Goal: Information Seeking & Learning: Learn about a topic

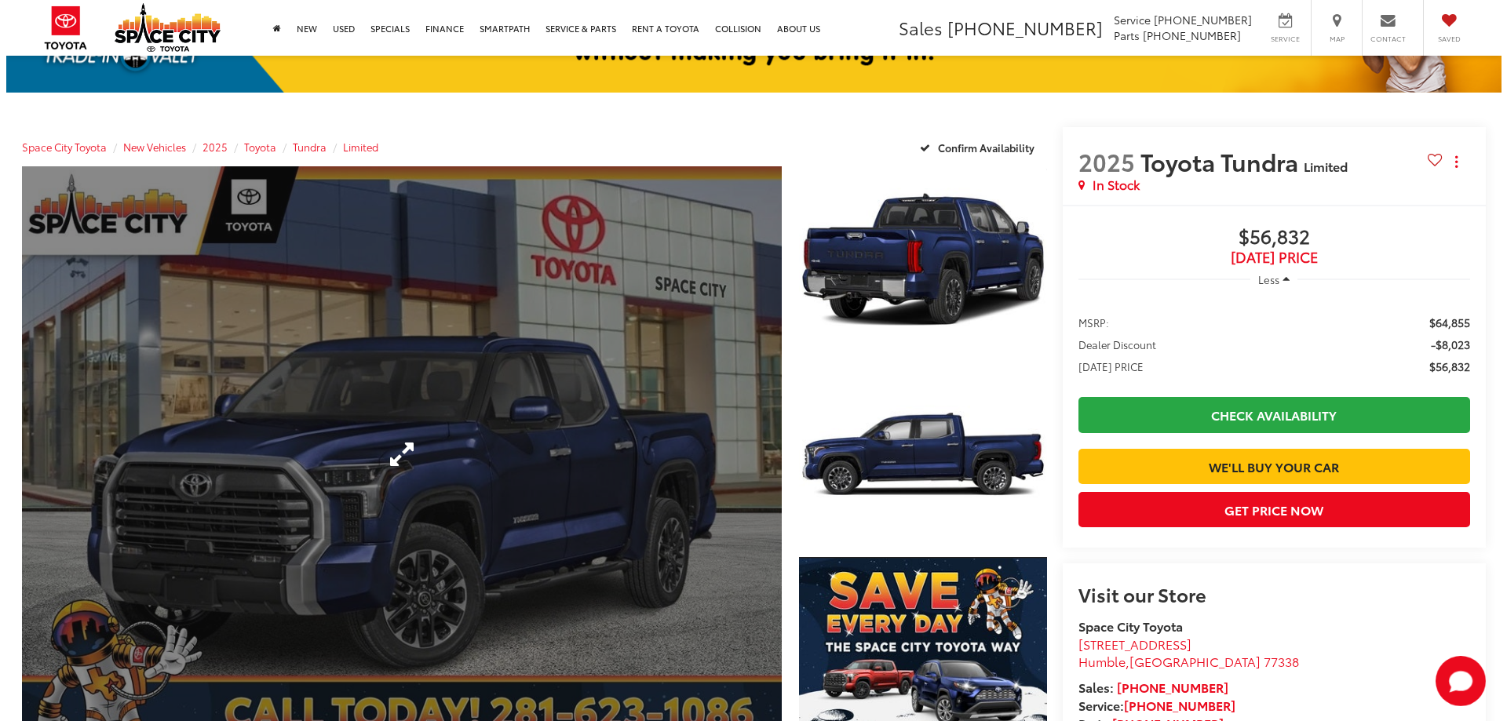
scroll to position [157, 0]
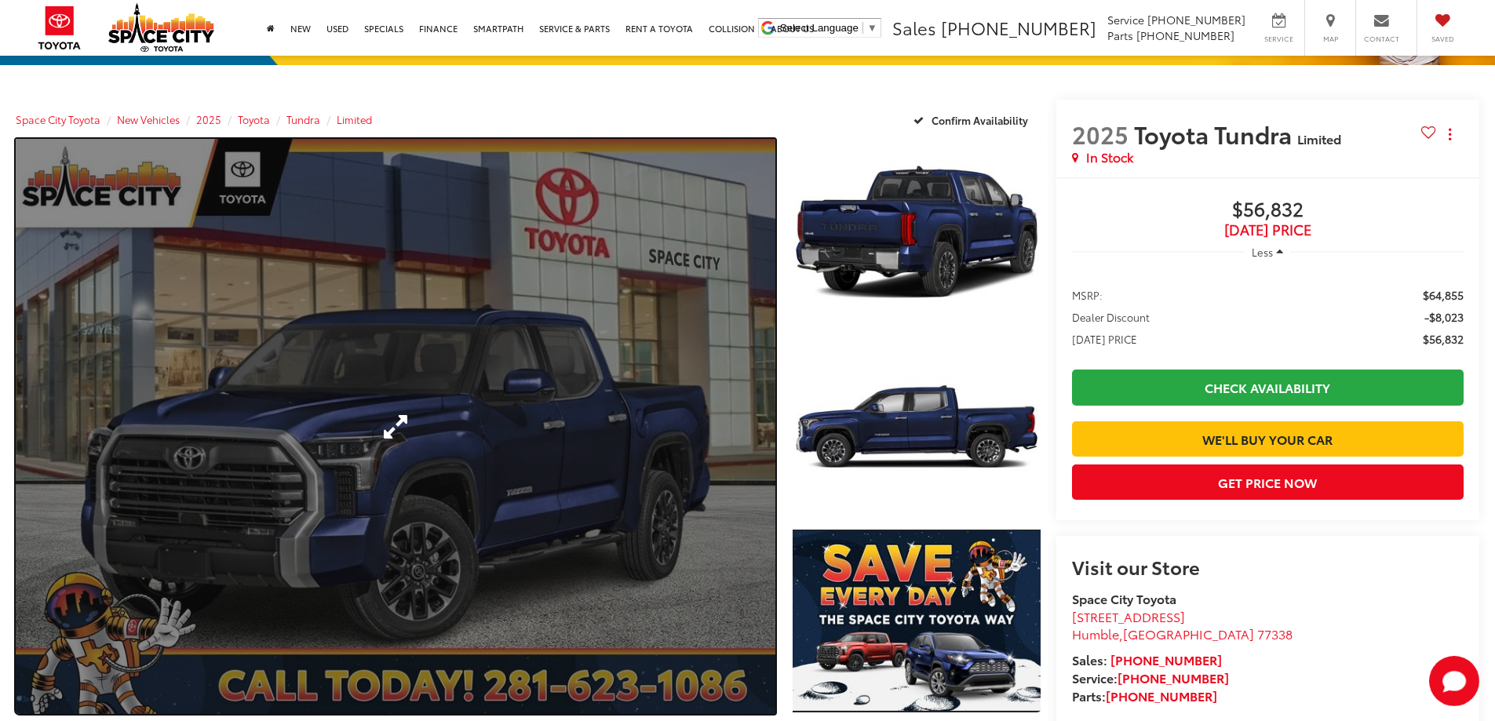
click at [593, 426] on link "Expand Photo 0" at bounding box center [396, 426] width 760 height 574
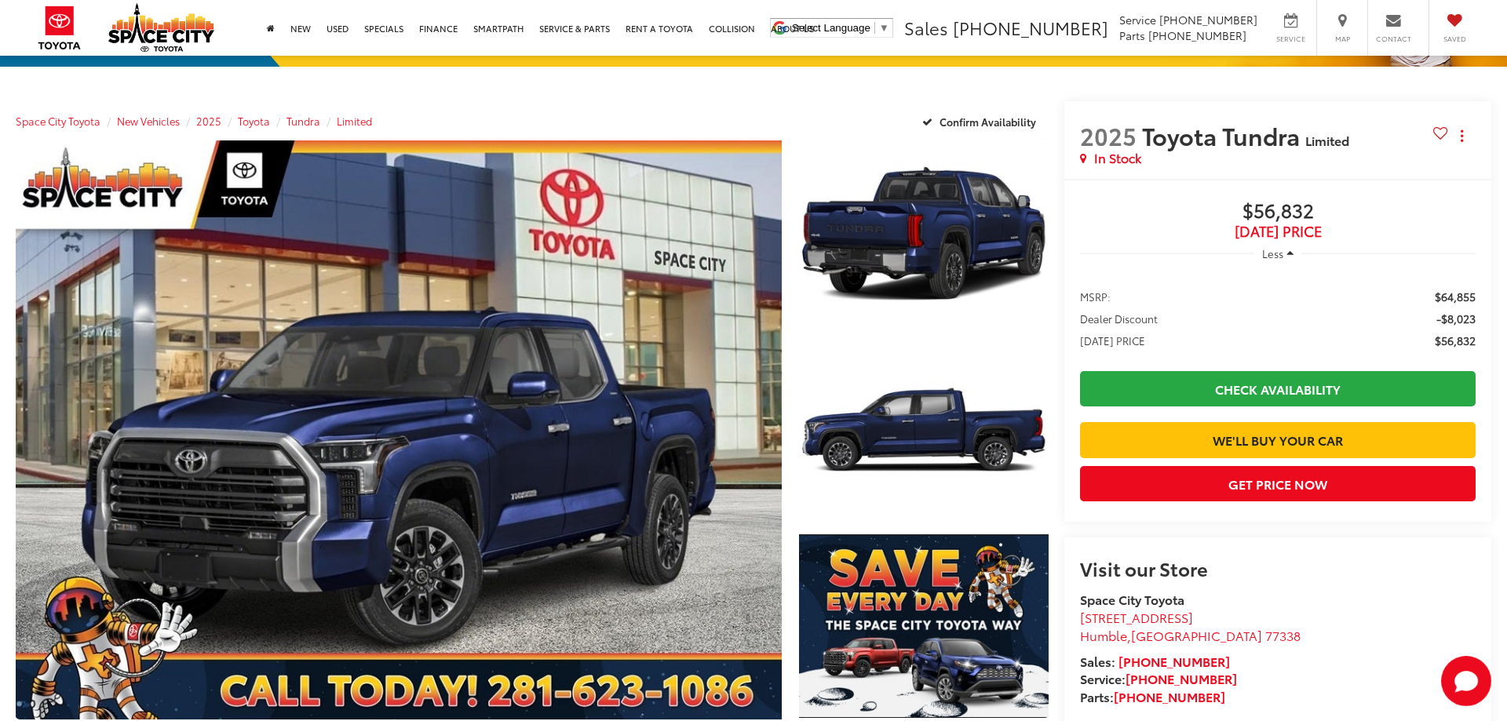
scroll to position [0, 0]
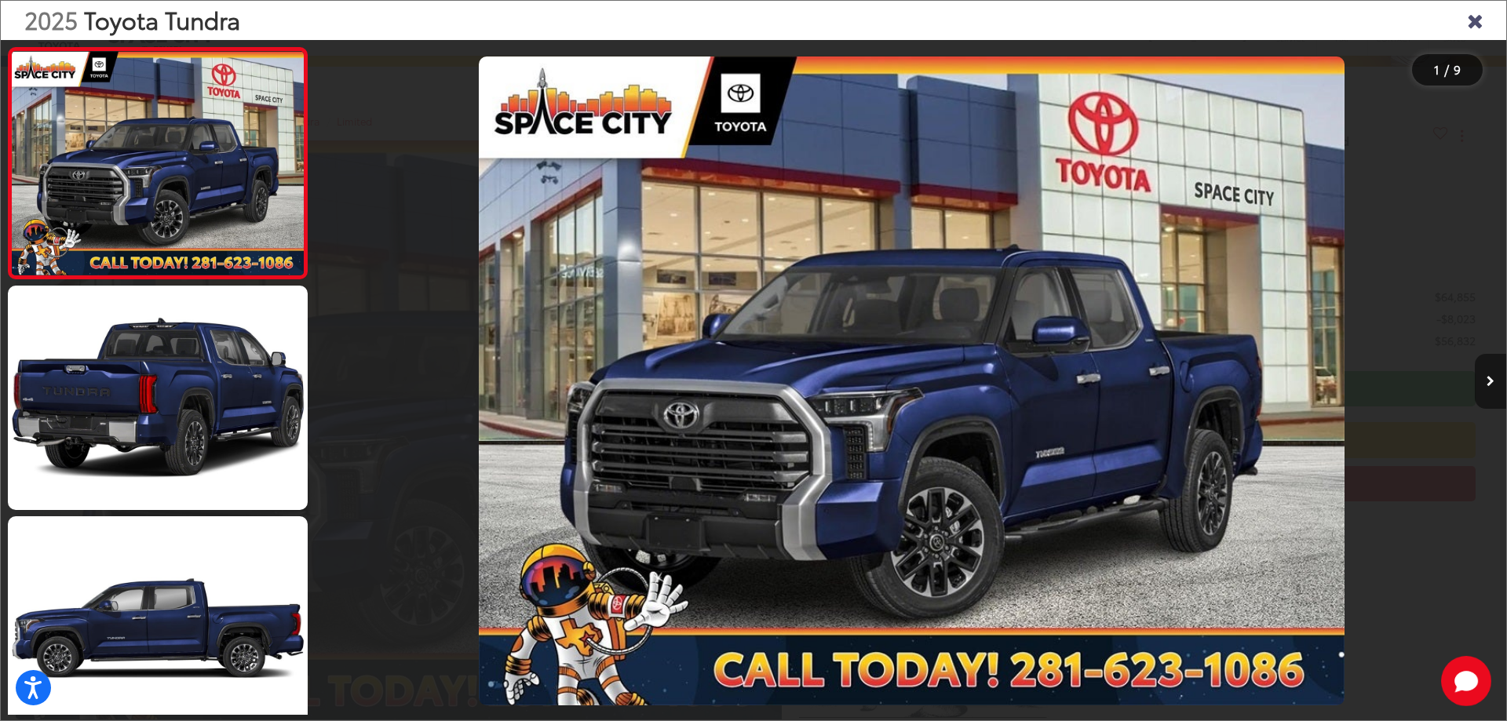
click at [1492, 383] on icon "Next image" at bounding box center [1490, 381] width 8 height 11
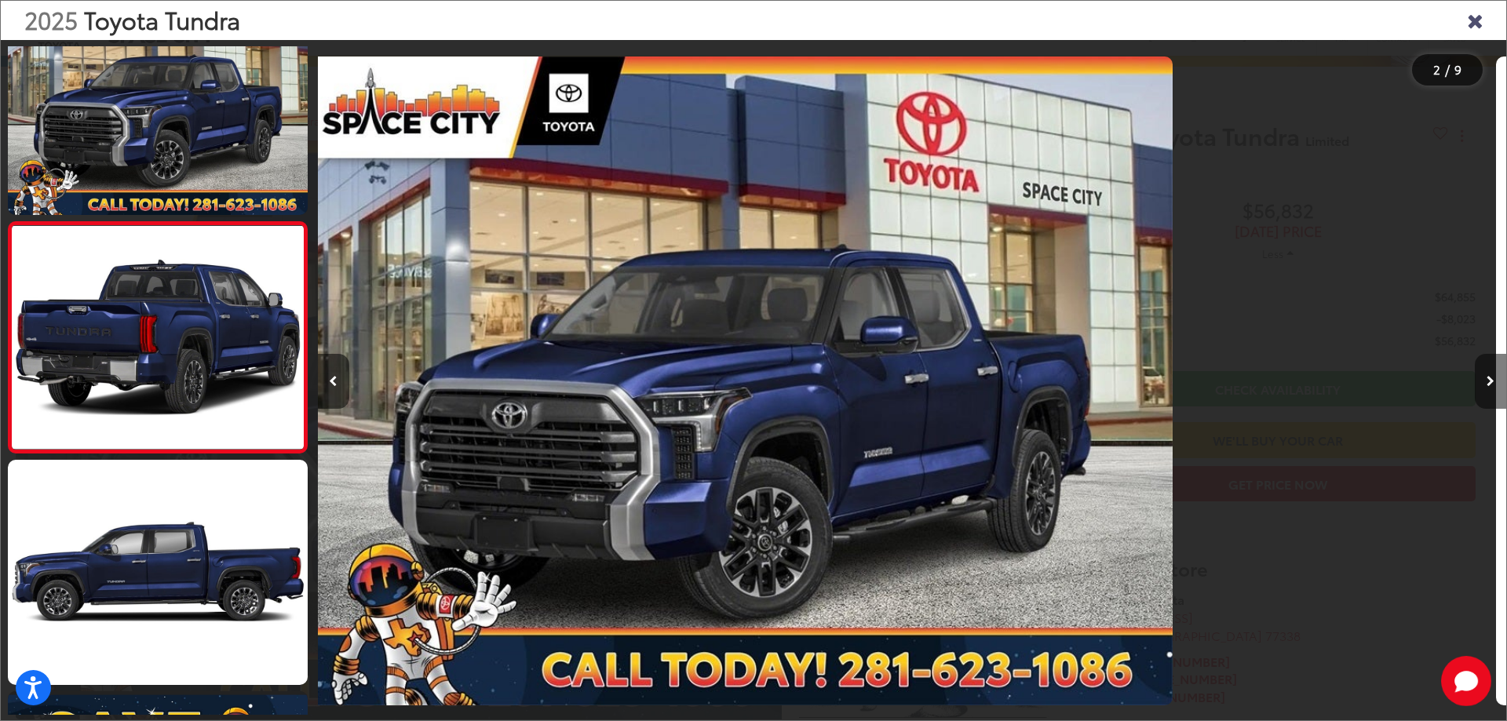
scroll to position [59, 0]
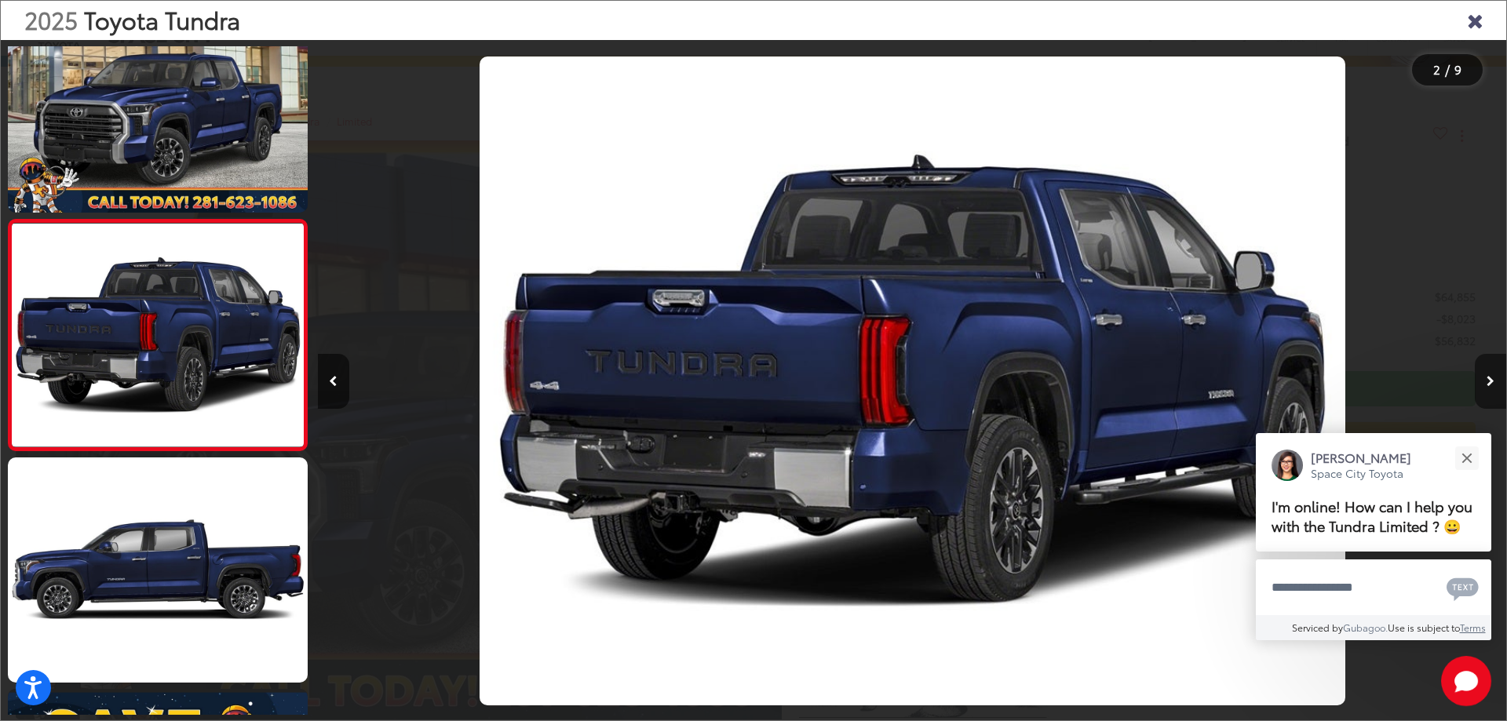
click at [1492, 383] on icon "Next image" at bounding box center [1490, 381] width 8 height 11
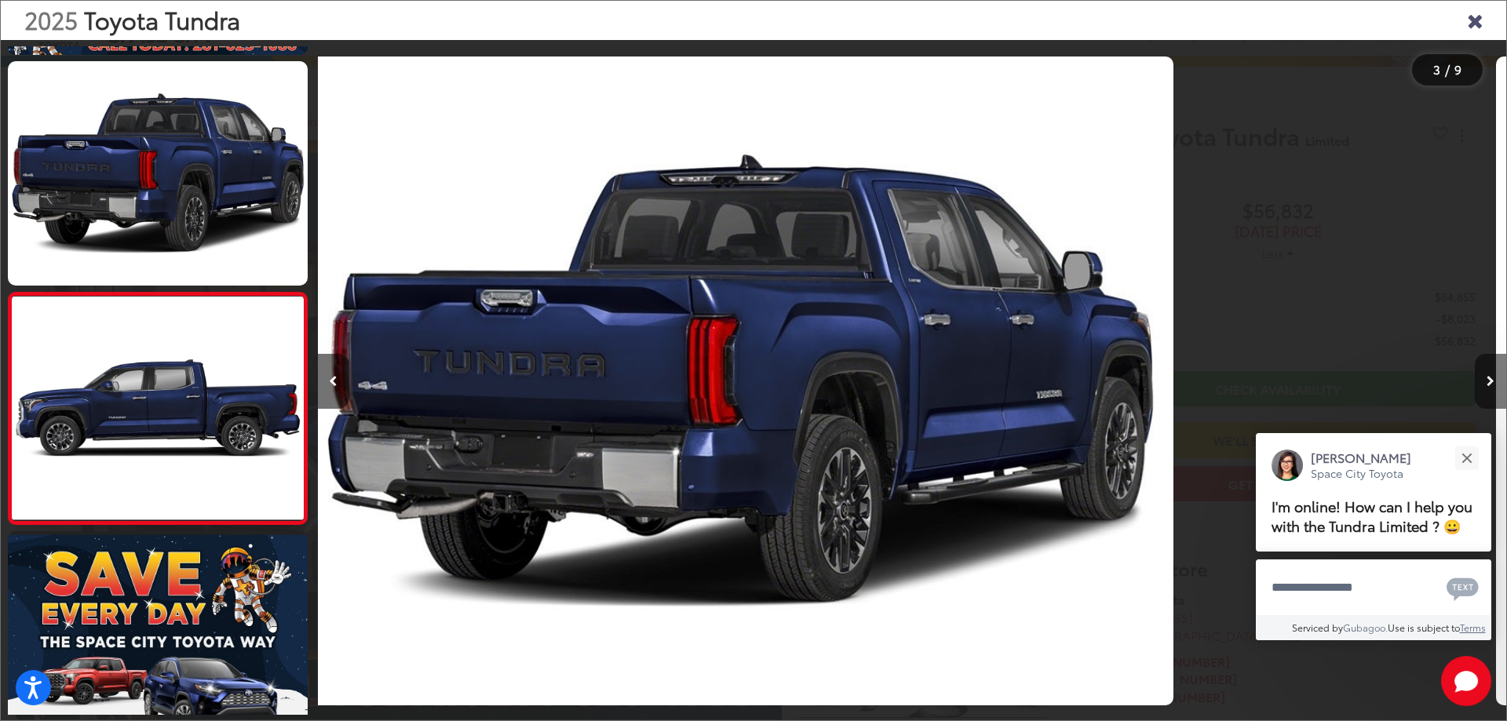
scroll to position [290, 0]
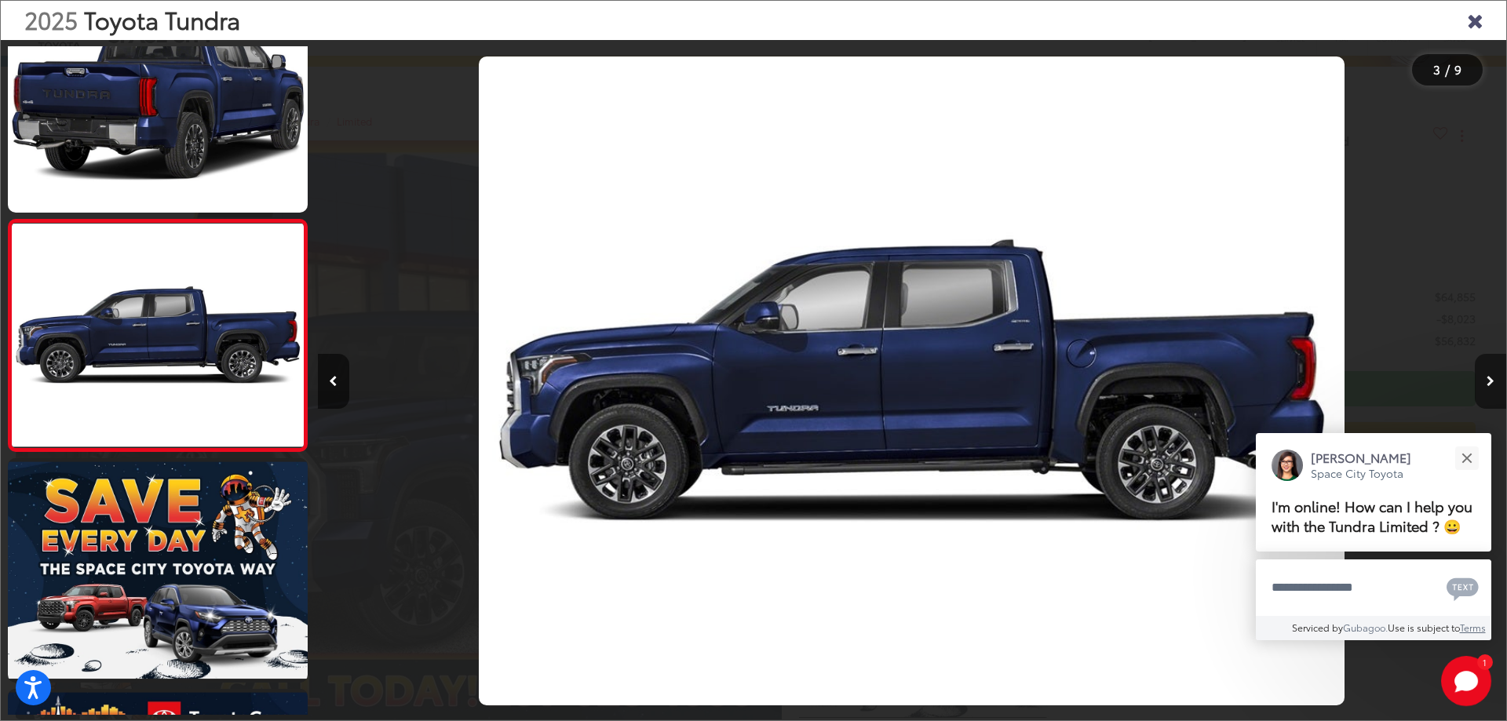
click at [1492, 384] on icon "Next image" at bounding box center [1490, 381] width 8 height 11
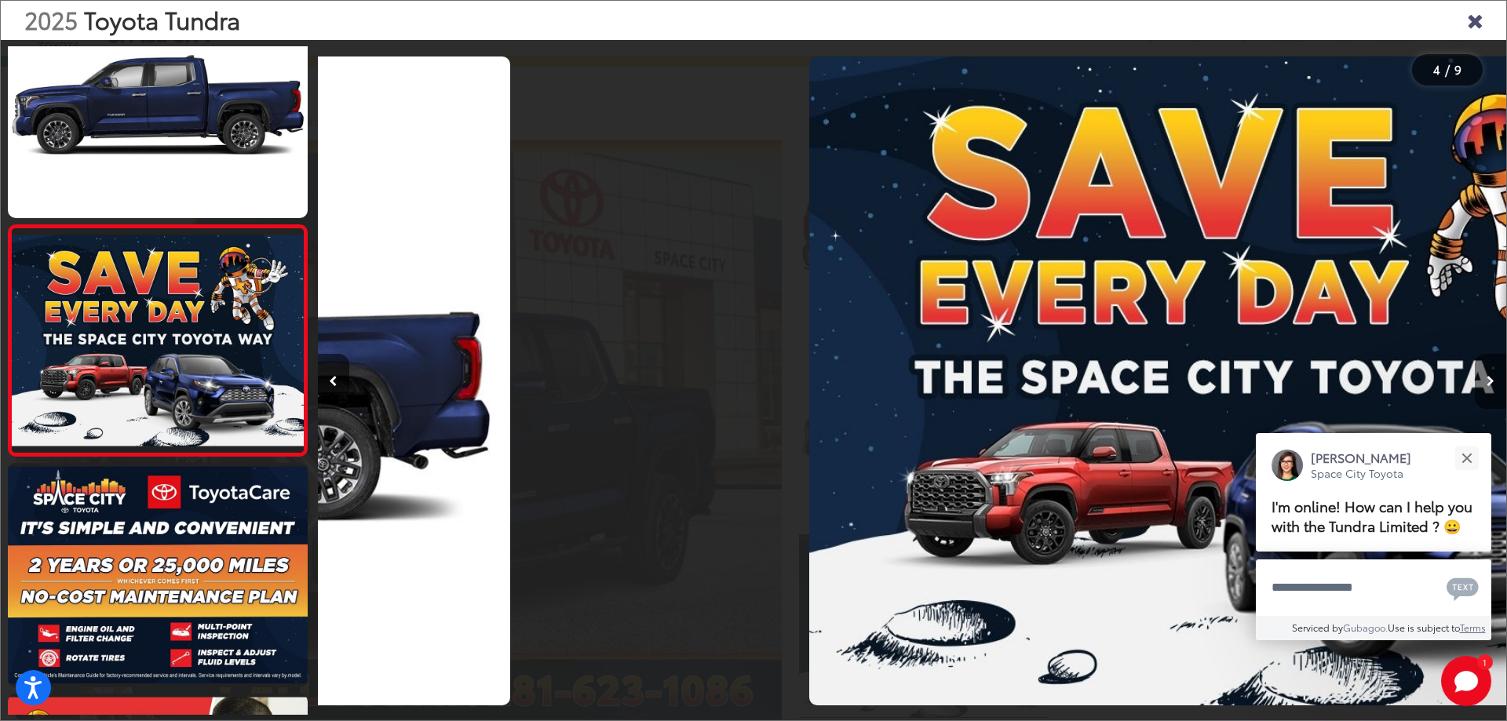
scroll to position [521, 0]
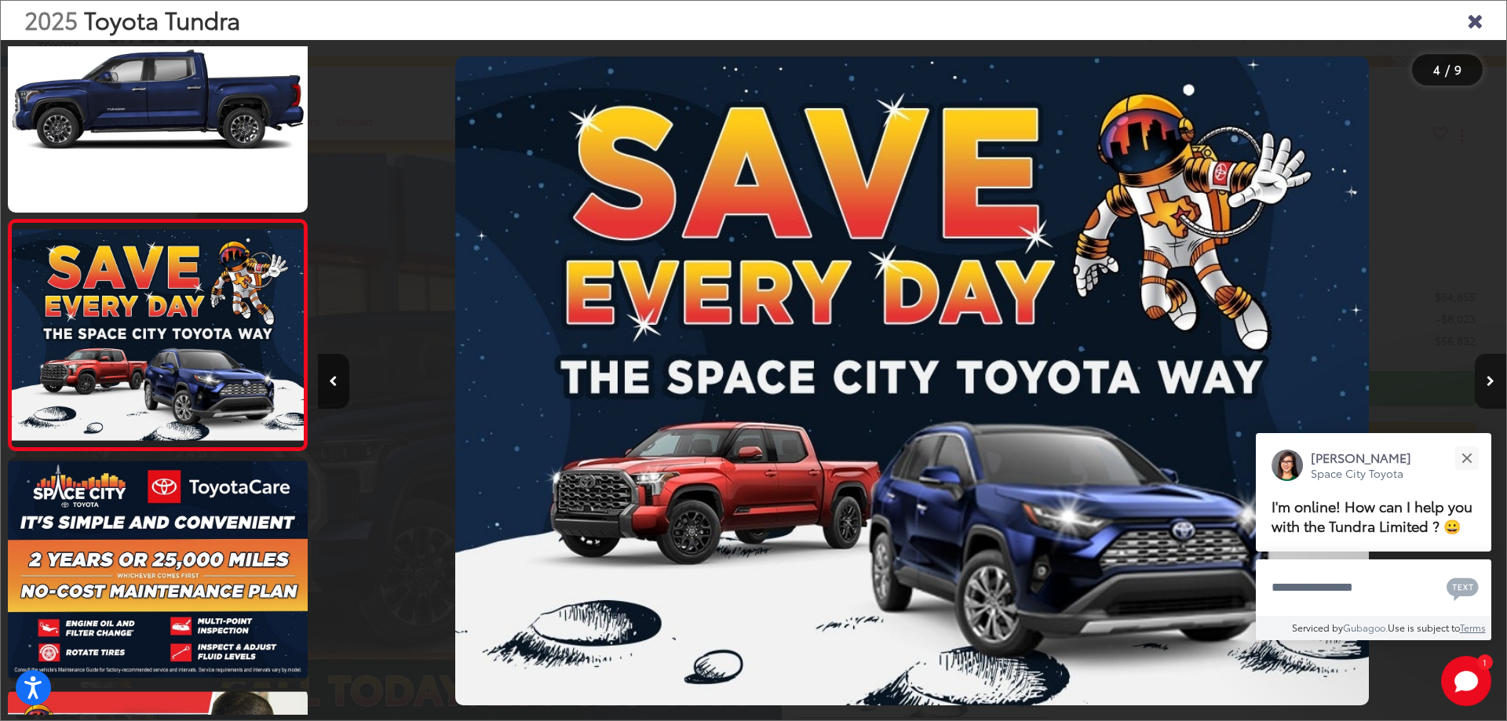
click at [1492, 384] on icon "Next image" at bounding box center [1490, 381] width 8 height 11
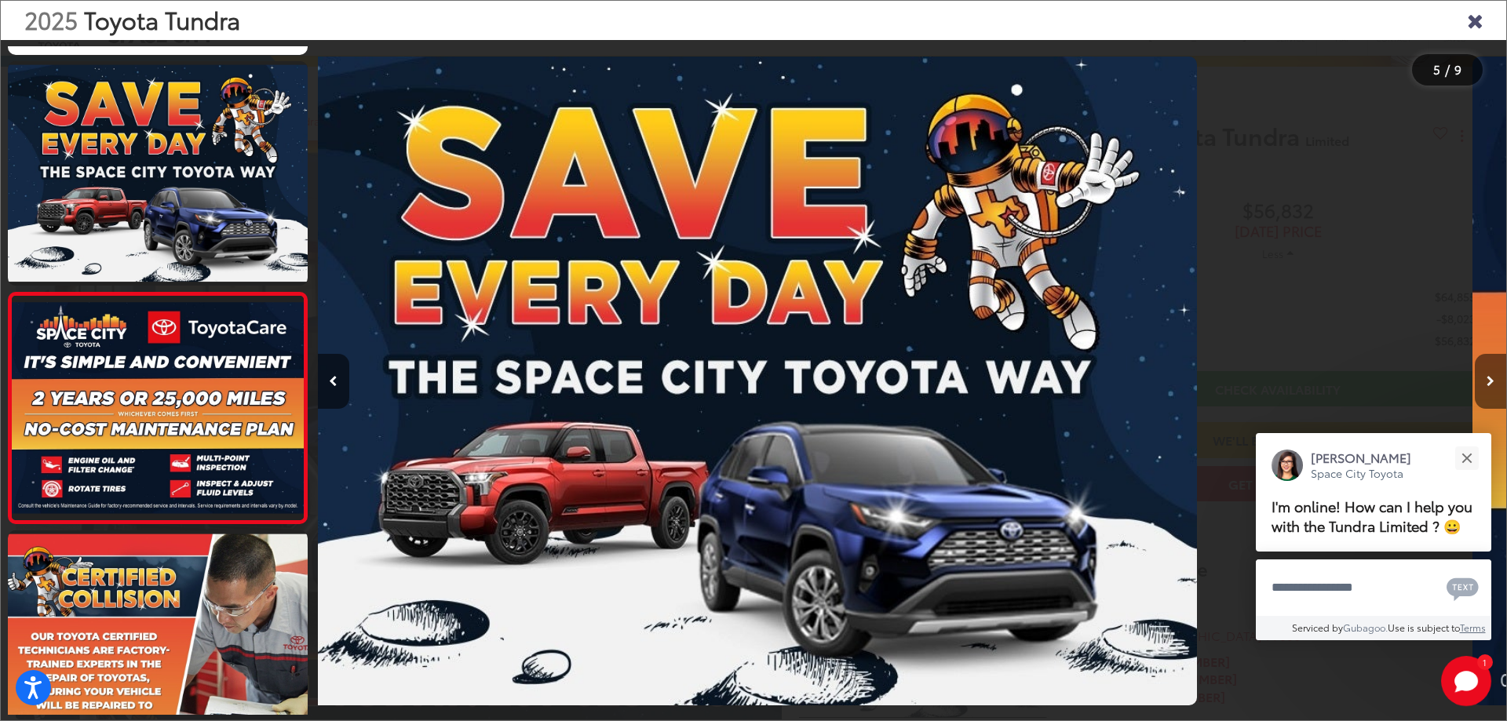
scroll to position [752, 0]
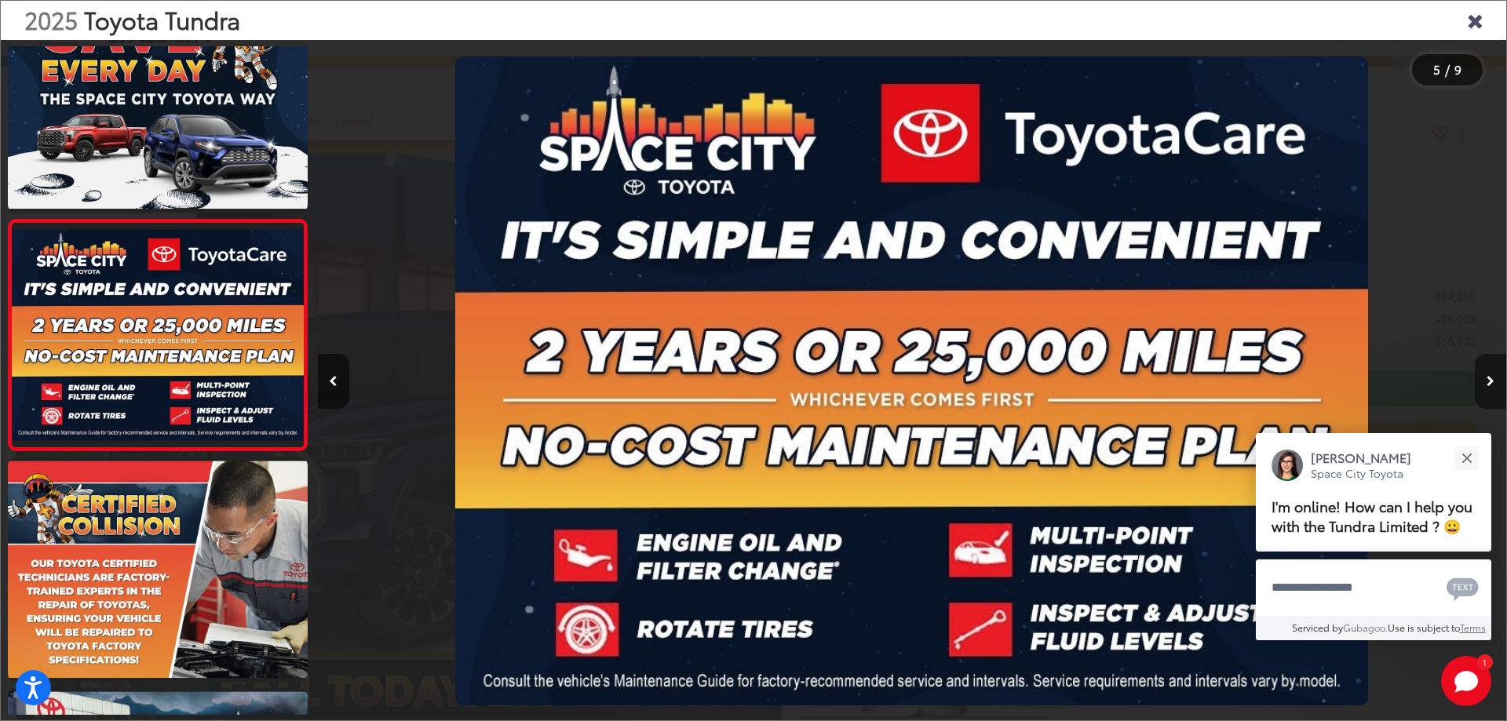
click at [1492, 387] on button "Next image" at bounding box center [1489, 381] width 31 height 55
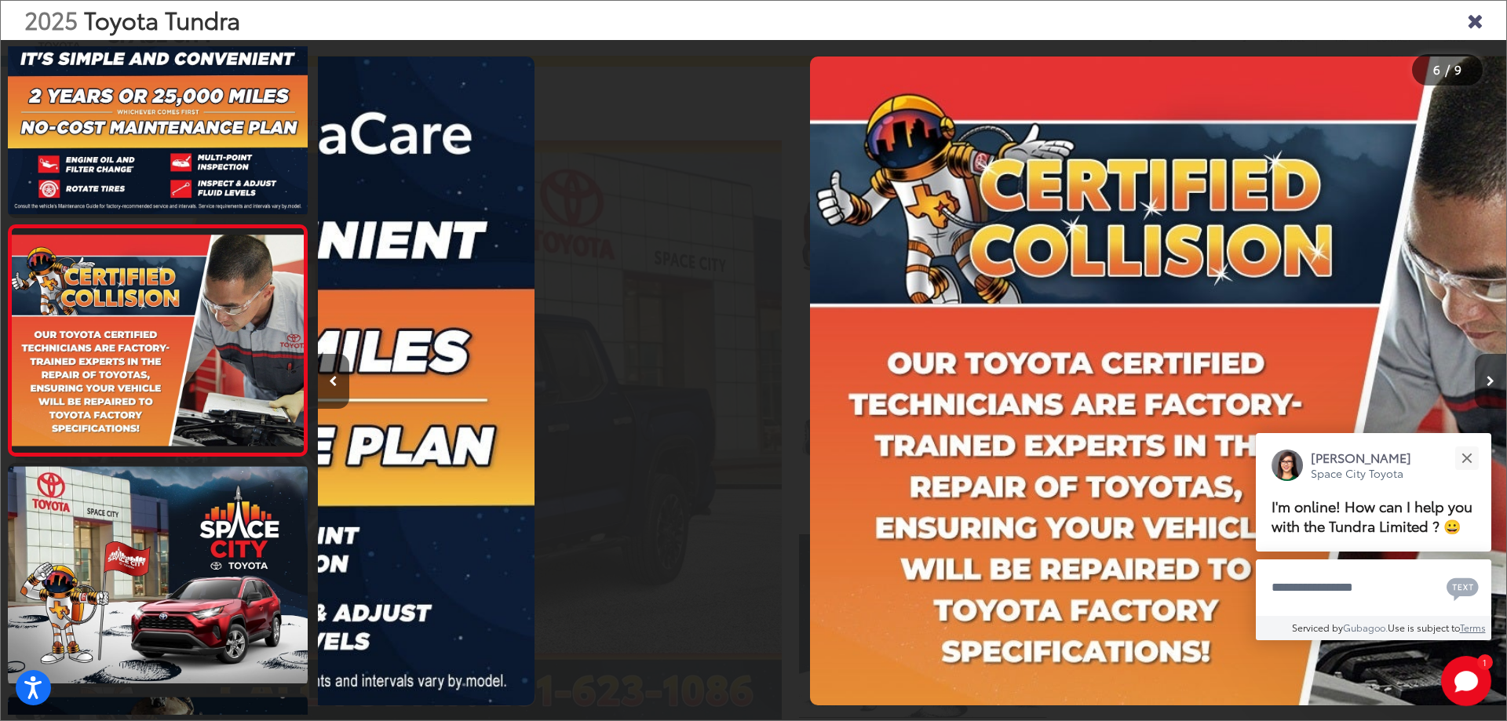
scroll to position [982, 0]
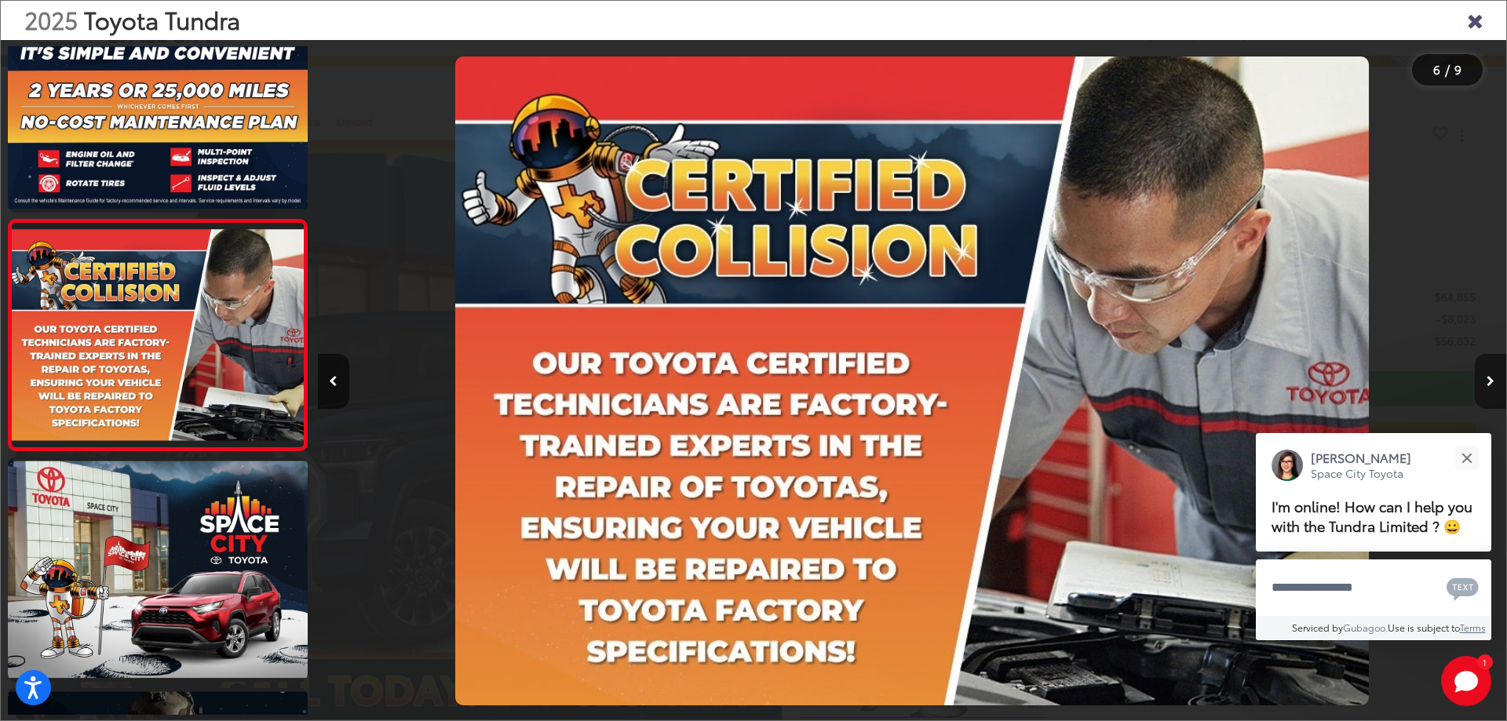
click at [1492, 387] on button "Next image" at bounding box center [1489, 381] width 31 height 55
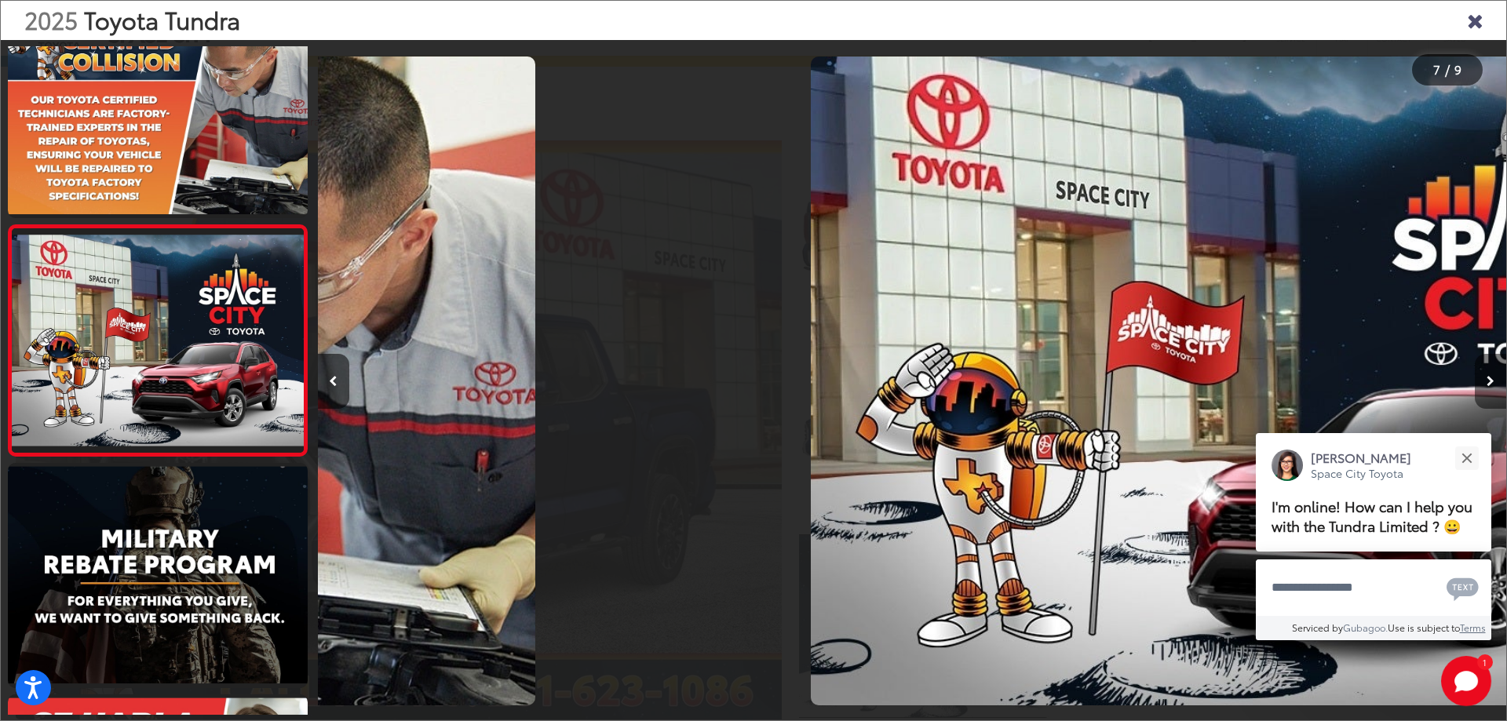
scroll to position [1213, 0]
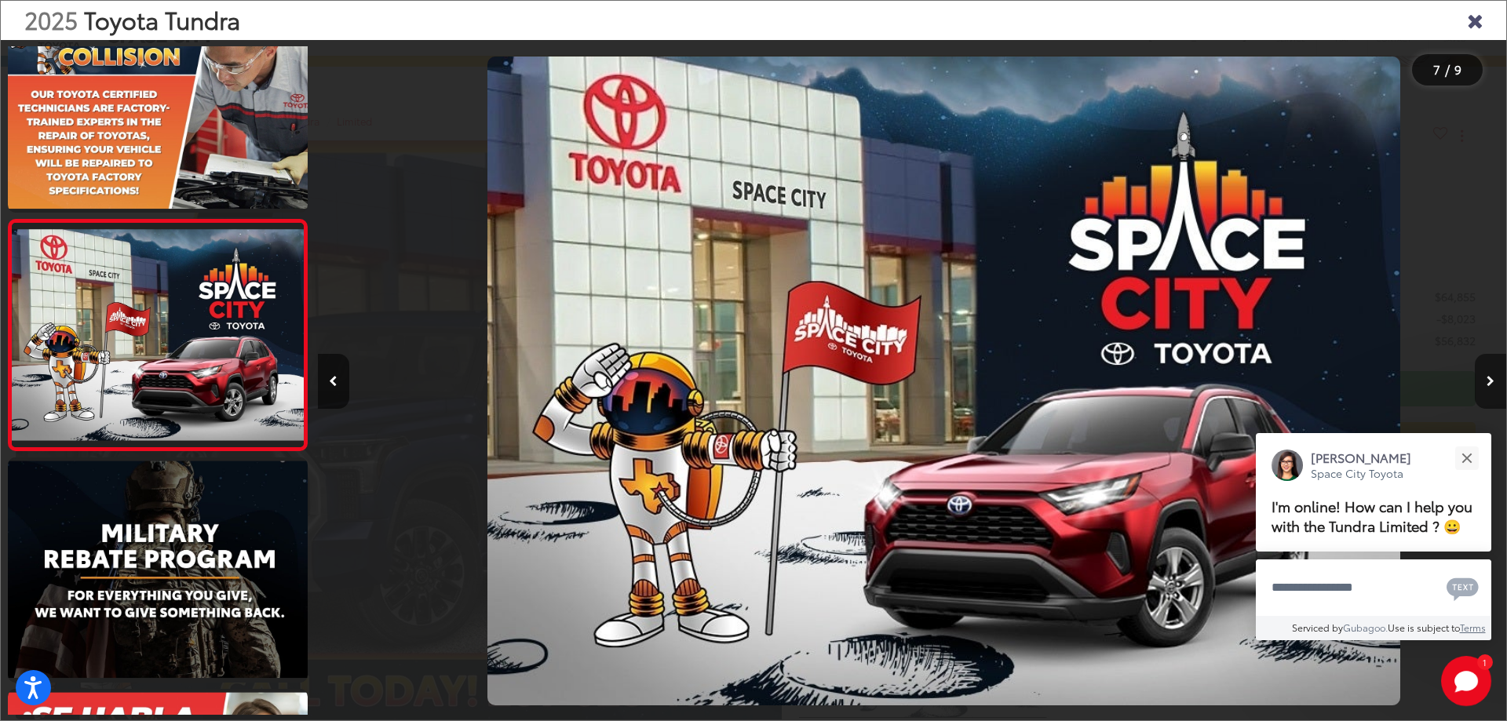
click at [1492, 387] on button "Next image" at bounding box center [1489, 381] width 31 height 55
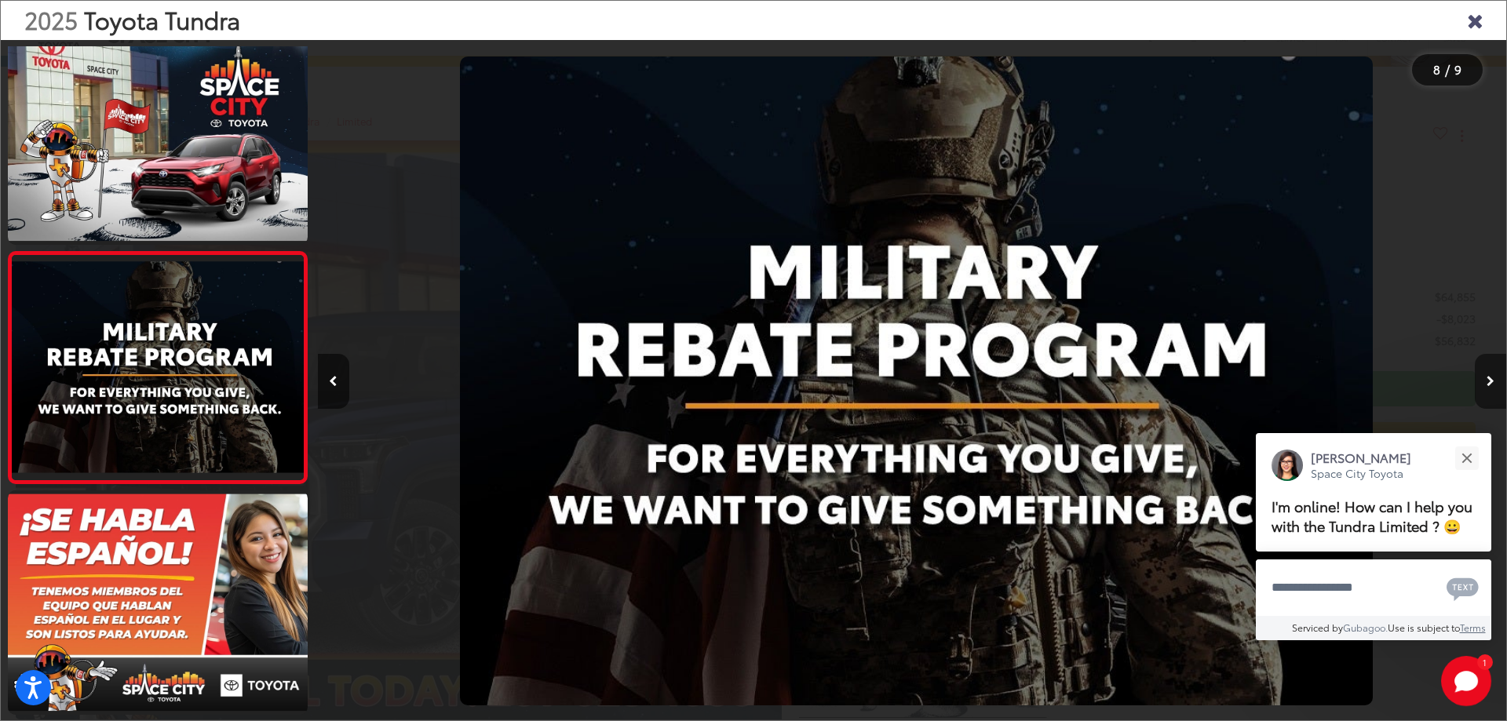
scroll to position [0, 8318]
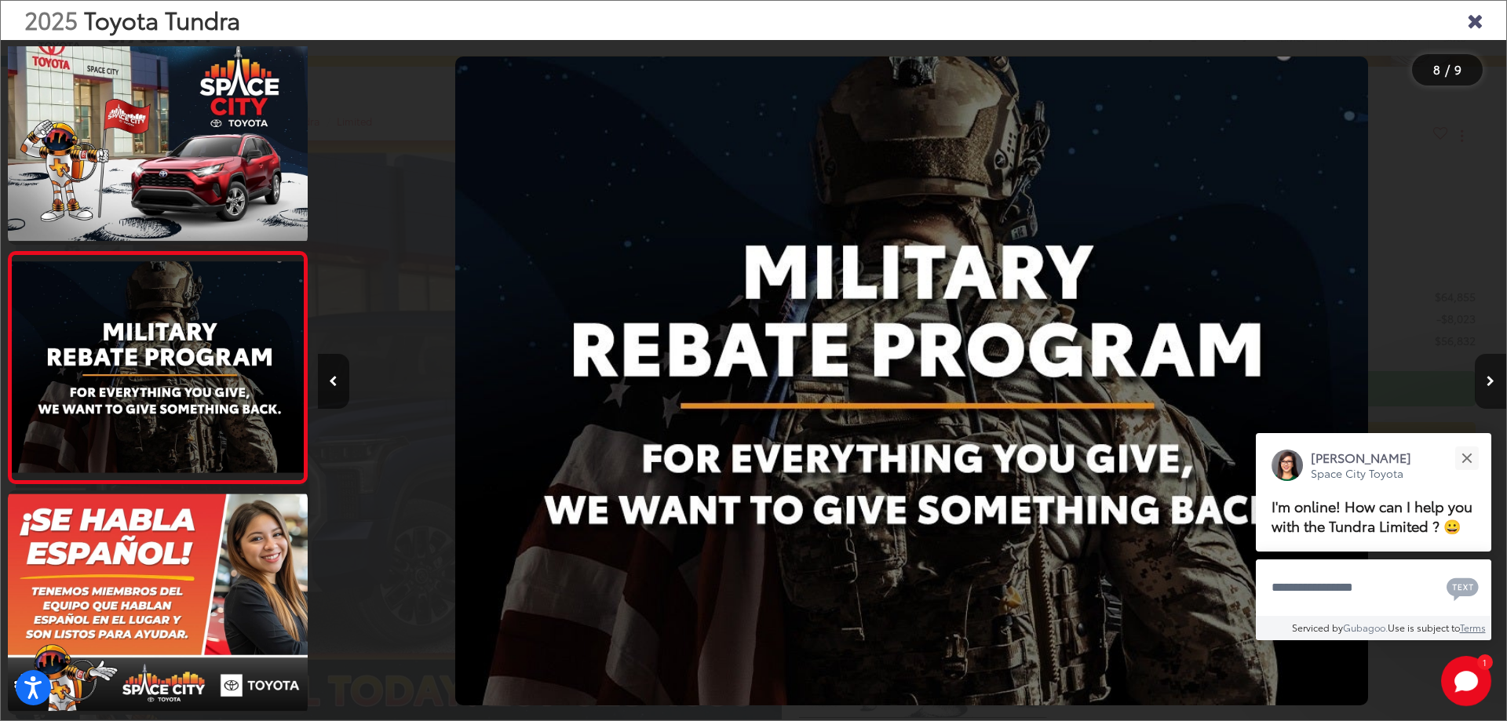
click at [1492, 387] on button "Next image" at bounding box center [1489, 381] width 31 height 55
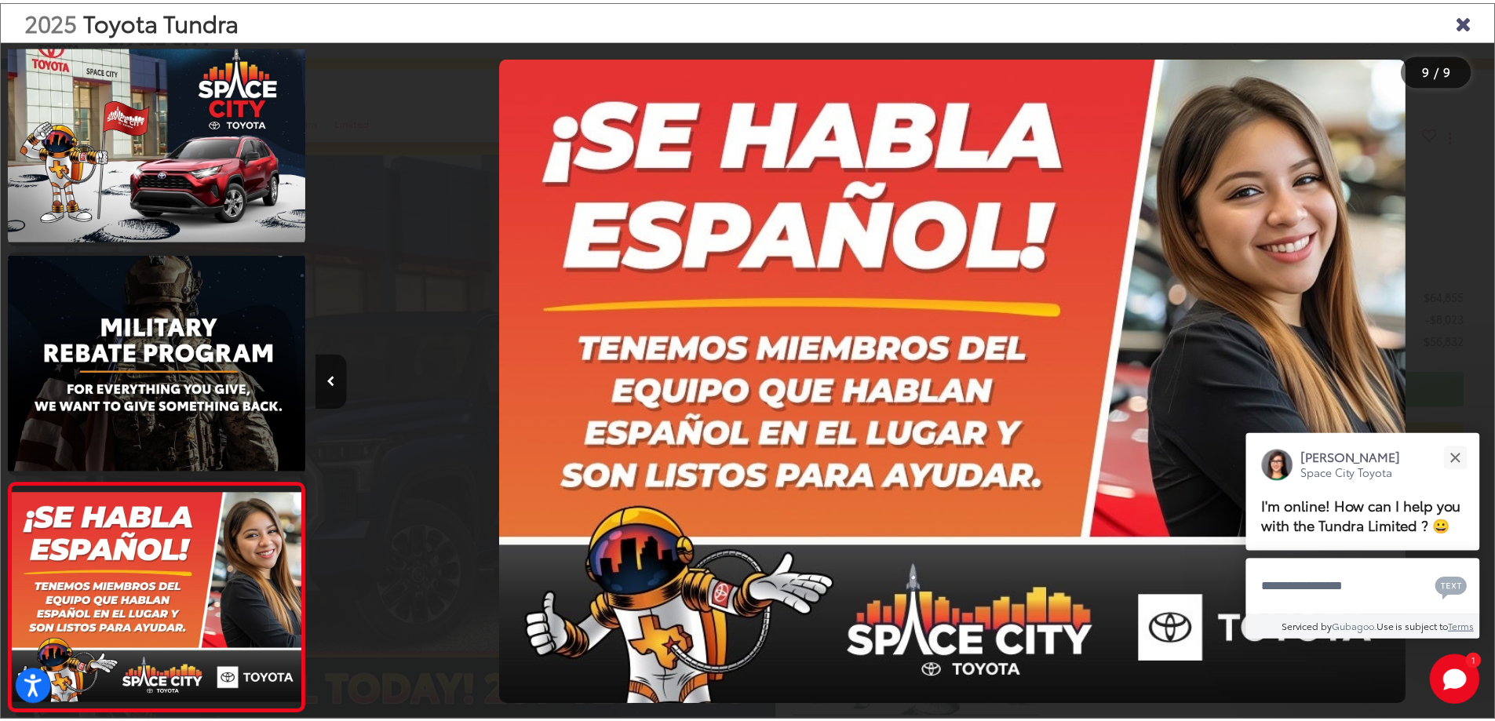
scroll to position [0, 9506]
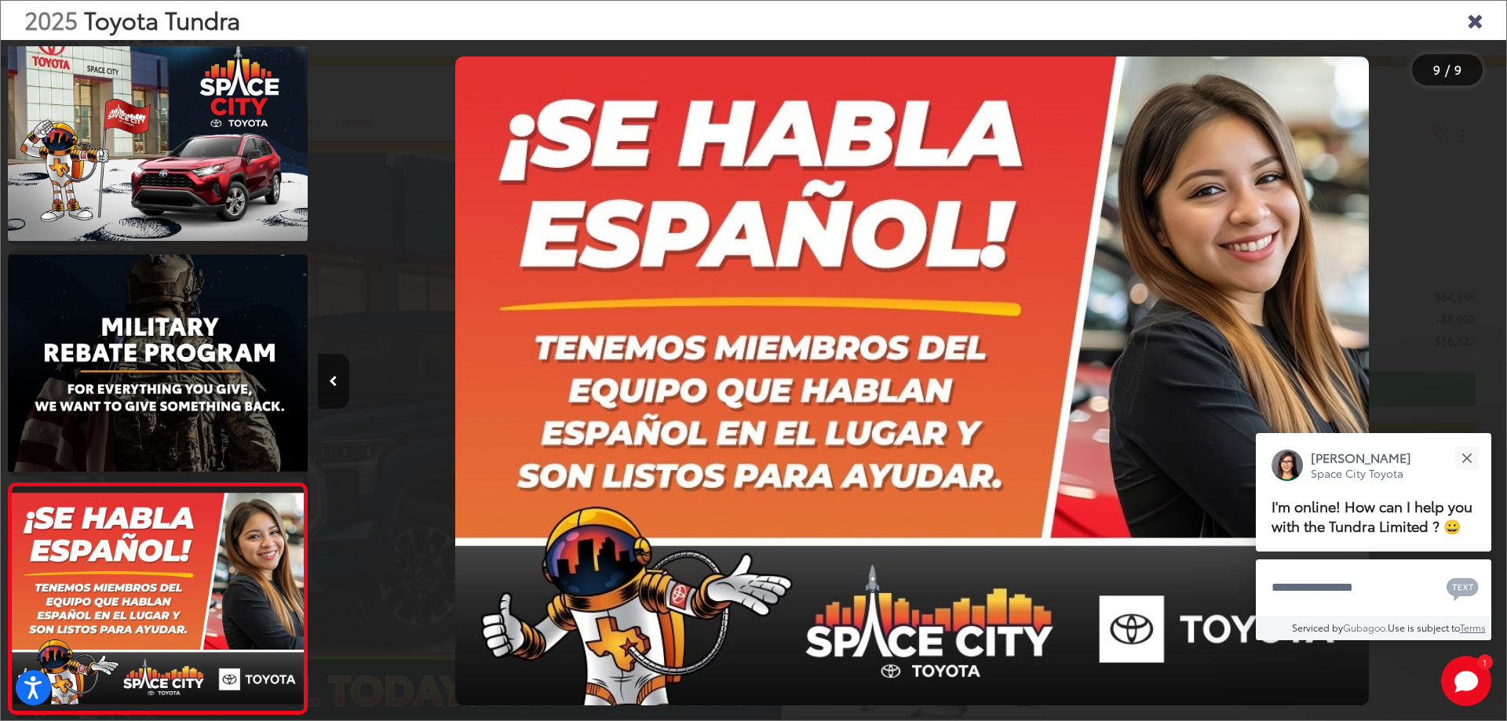
click at [1492, 387] on div at bounding box center [1356, 381] width 297 height 682
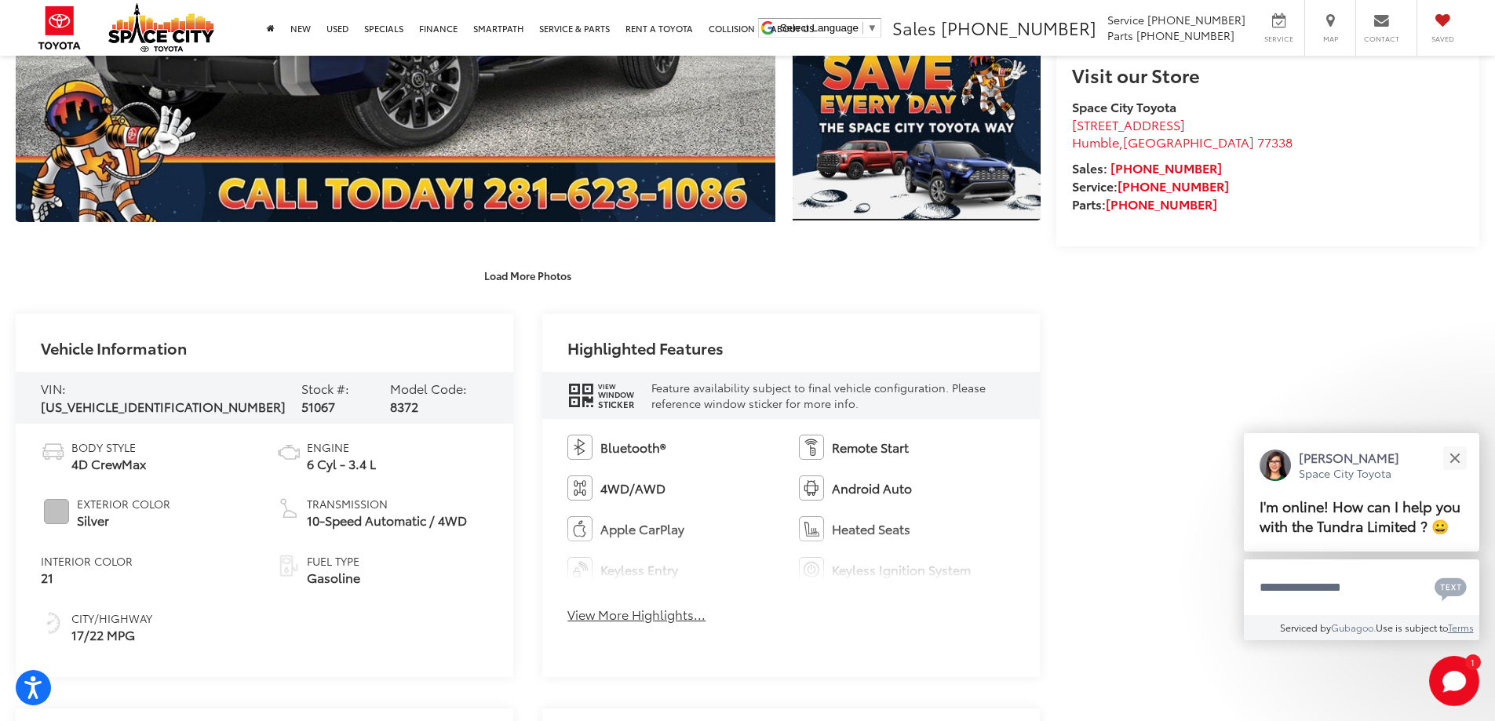
scroll to position [706, 0]
